Goal: Task Accomplishment & Management: Manage account settings

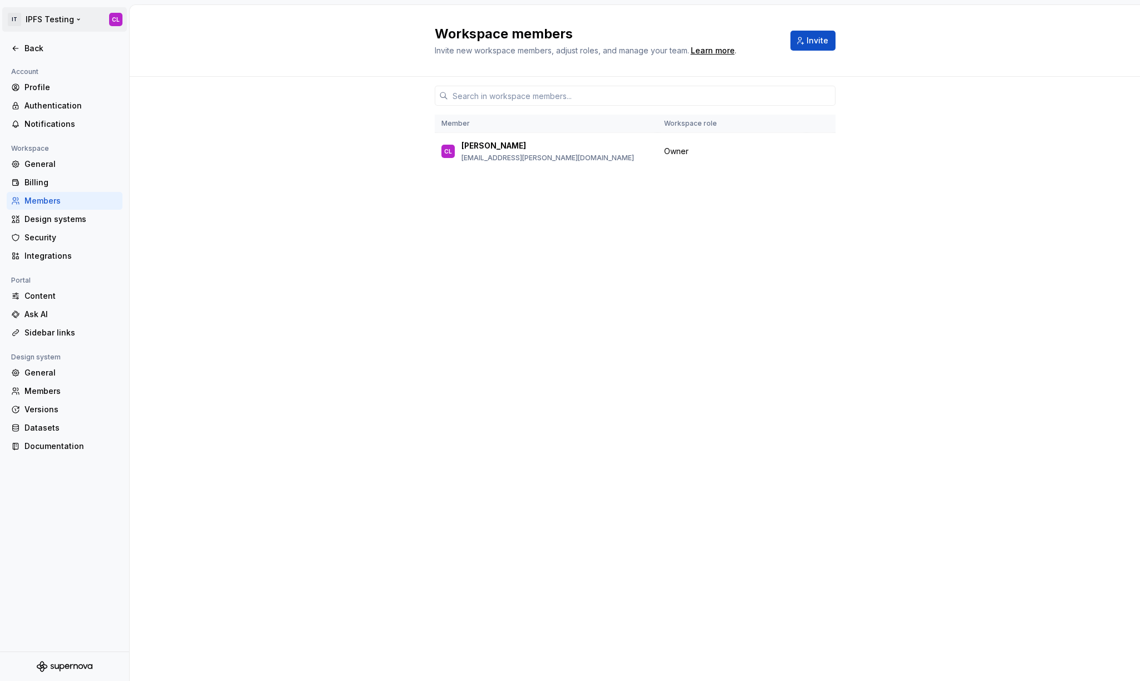
click at [65, 27] on html "IT IPFS Testing CL Back Account Profile Authentication Notifications Workspace …" at bounding box center [570, 340] width 1140 height 681
click at [68, 57] on div "IPFS Testing" at bounding box center [84, 54] width 95 height 11
click at [193, 45] on div "IPFS Testing" at bounding box center [223, 48] width 72 height 11
click at [65, 163] on div "General" at bounding box center [71, 164] width 94 height 11
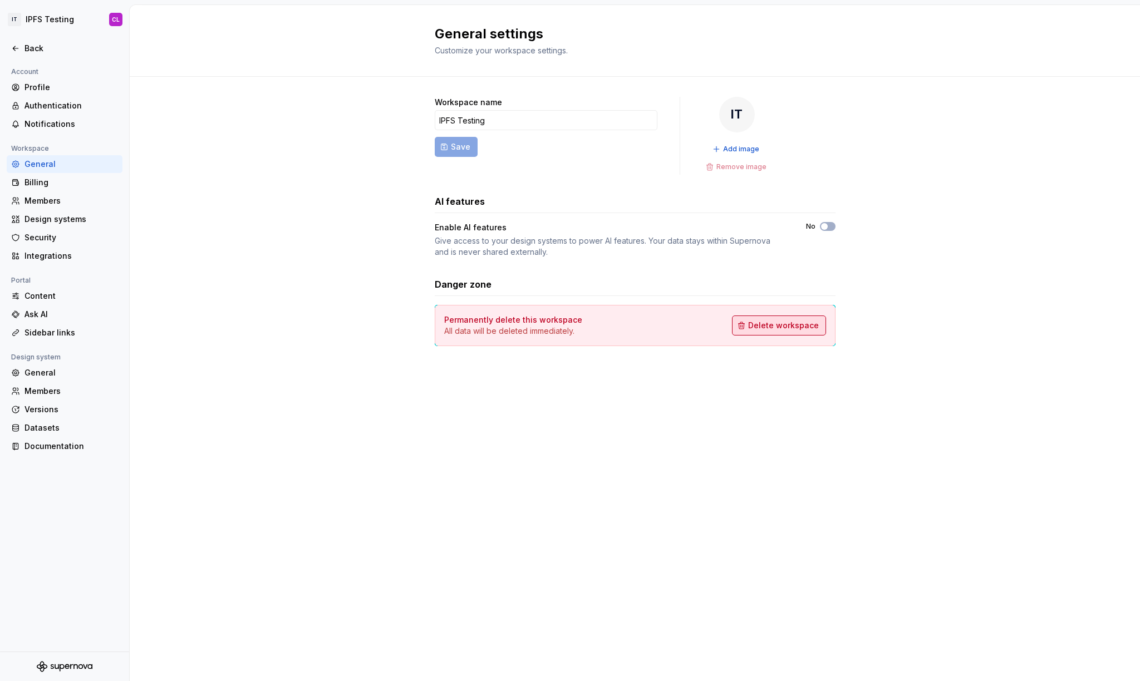
click at [768, 324] on span "Delete workspace" at bounding box center [783, 325] width 71 height 11
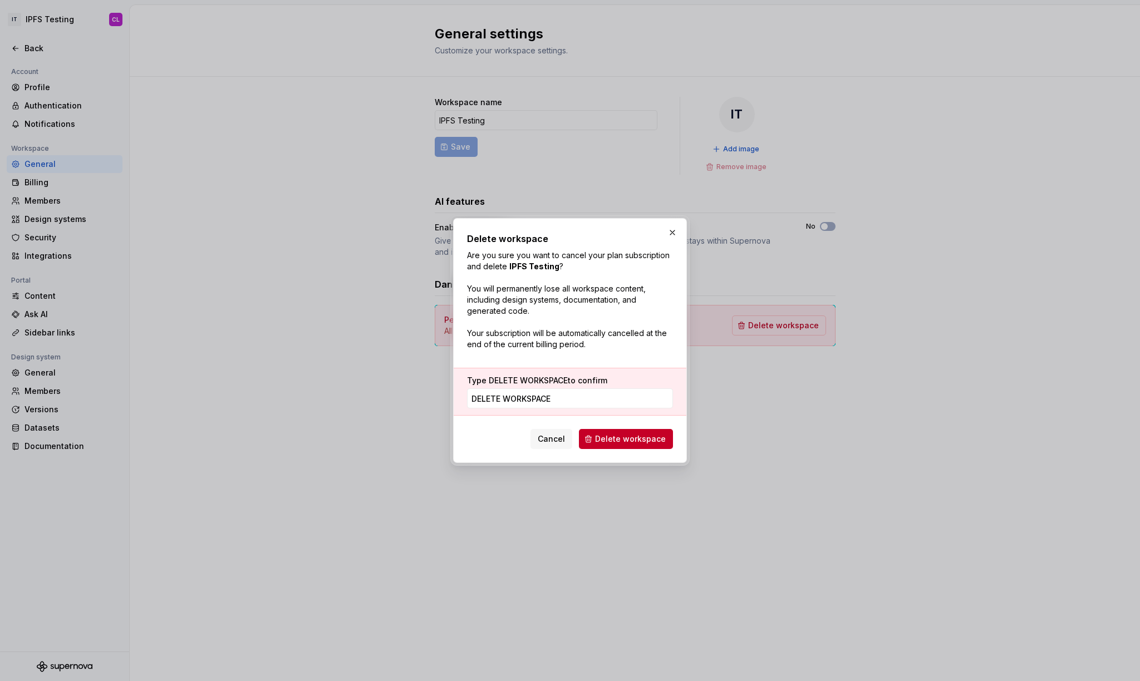
type input "DELETE WORKSPACE"
click at [655, 450] on div "Delete workspace Are you sure you want to cancel your plan subscription and del…" at bounding box center [570, 340] width 234 height 245
click at [655, 440] on span "Delete workspace" at bounding box center [630, 439] width 71 height 11
